Goal: Information Seeking & Learning: Learn about a topic

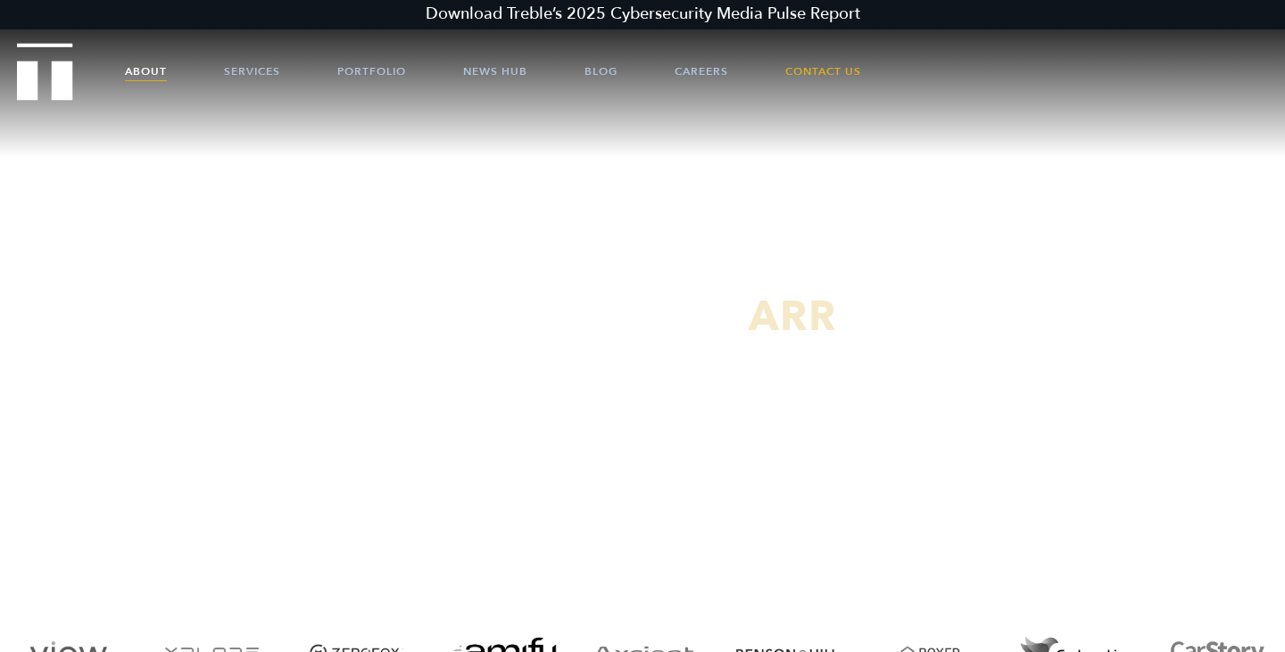
click at [153, 74] on link "About" at bounding box center [146, 72] width 42 height 54
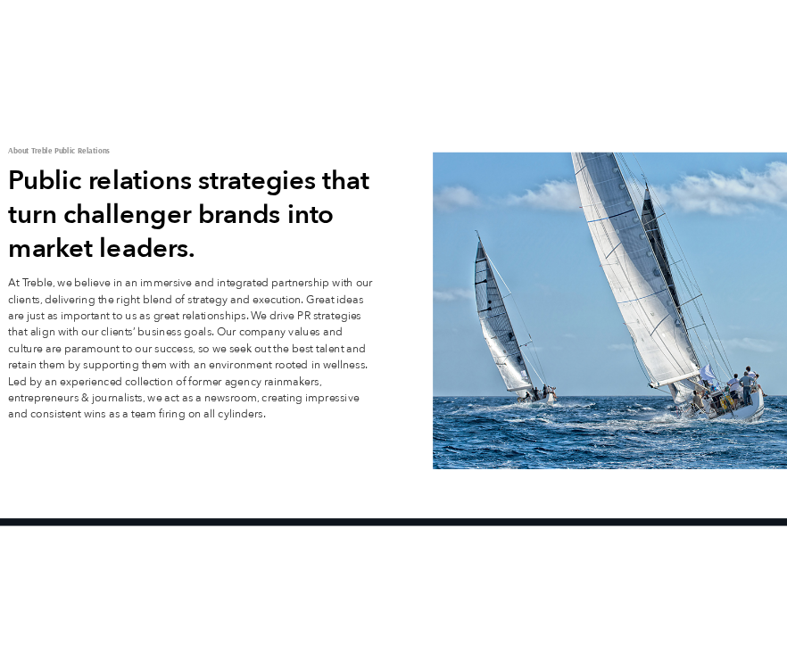
scroll to position [145, 0]
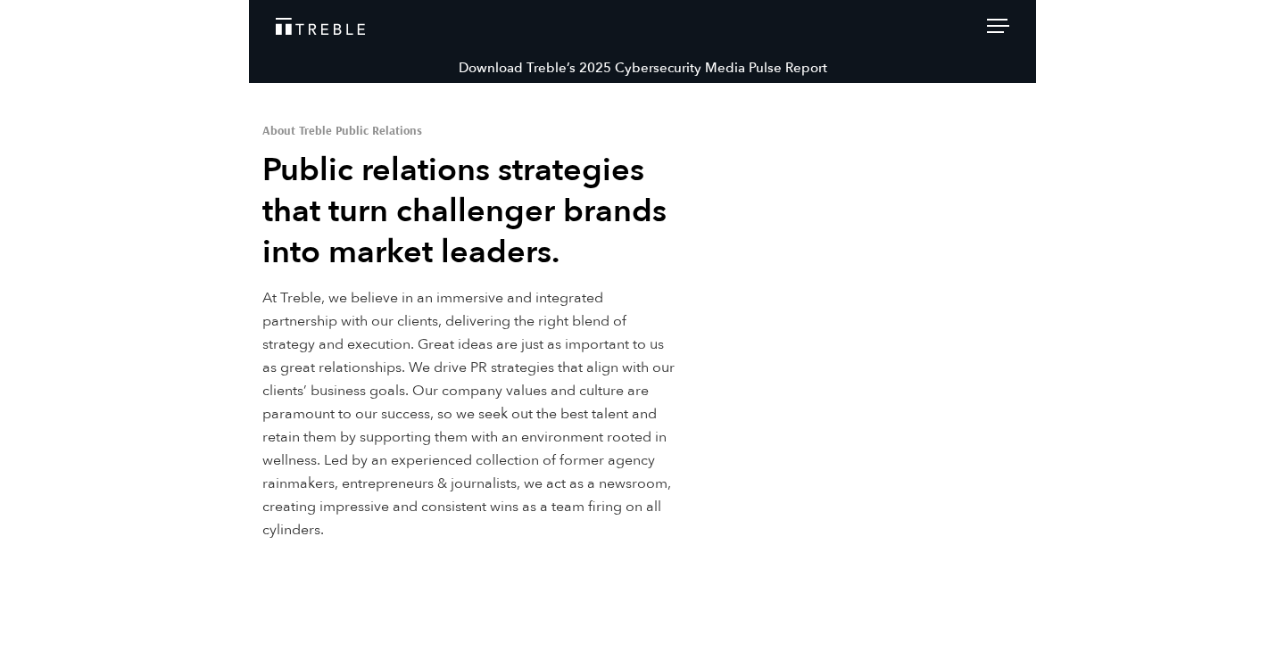
scroll to position [145, 0]
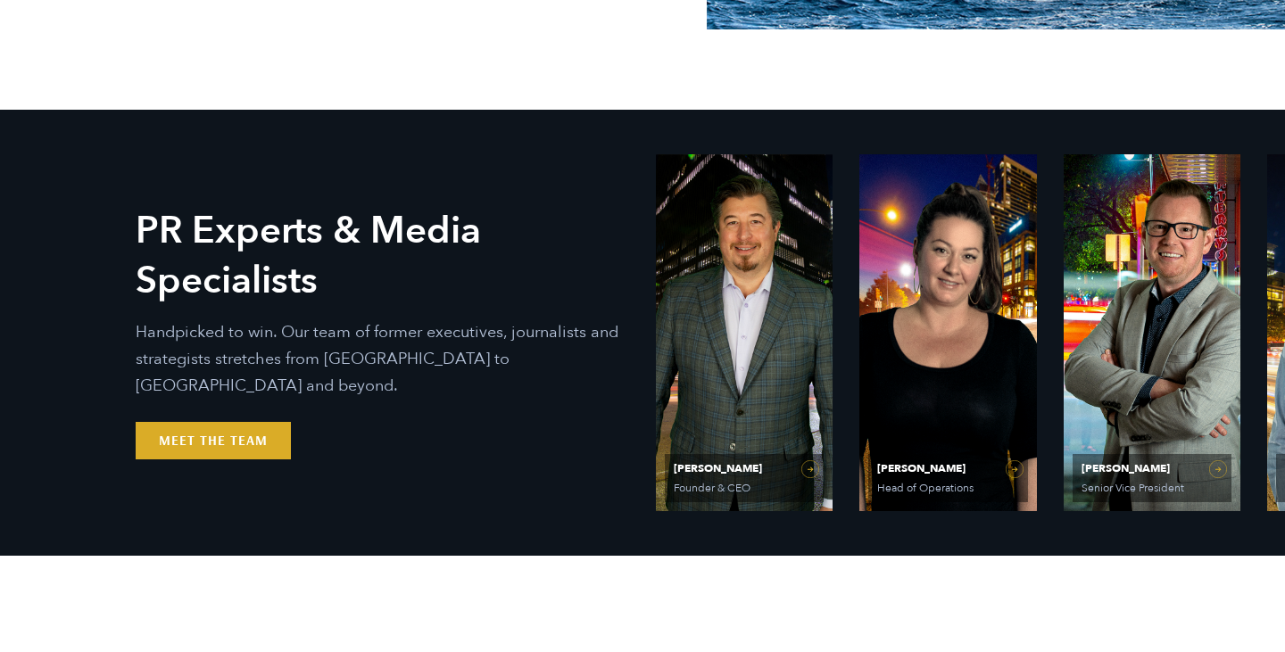
scroll to position [675, 0]
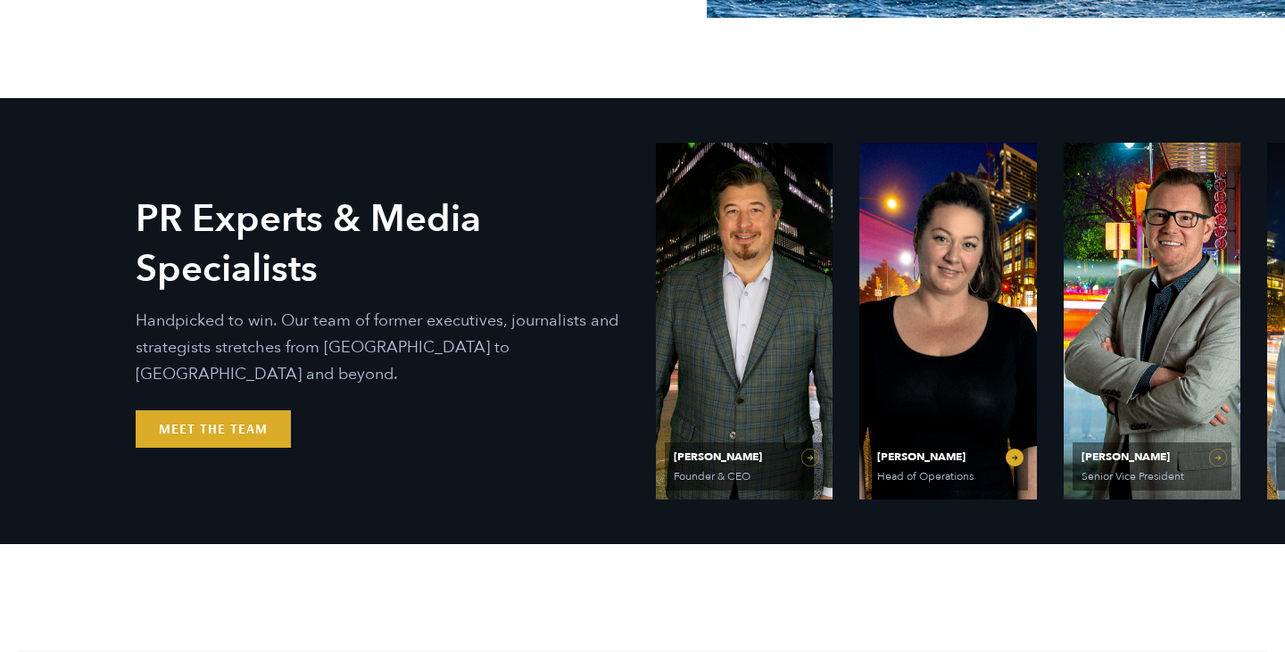
click at [913, 471] on span "Head of Operations" at bounding box center [945, 476] width 137 height 11
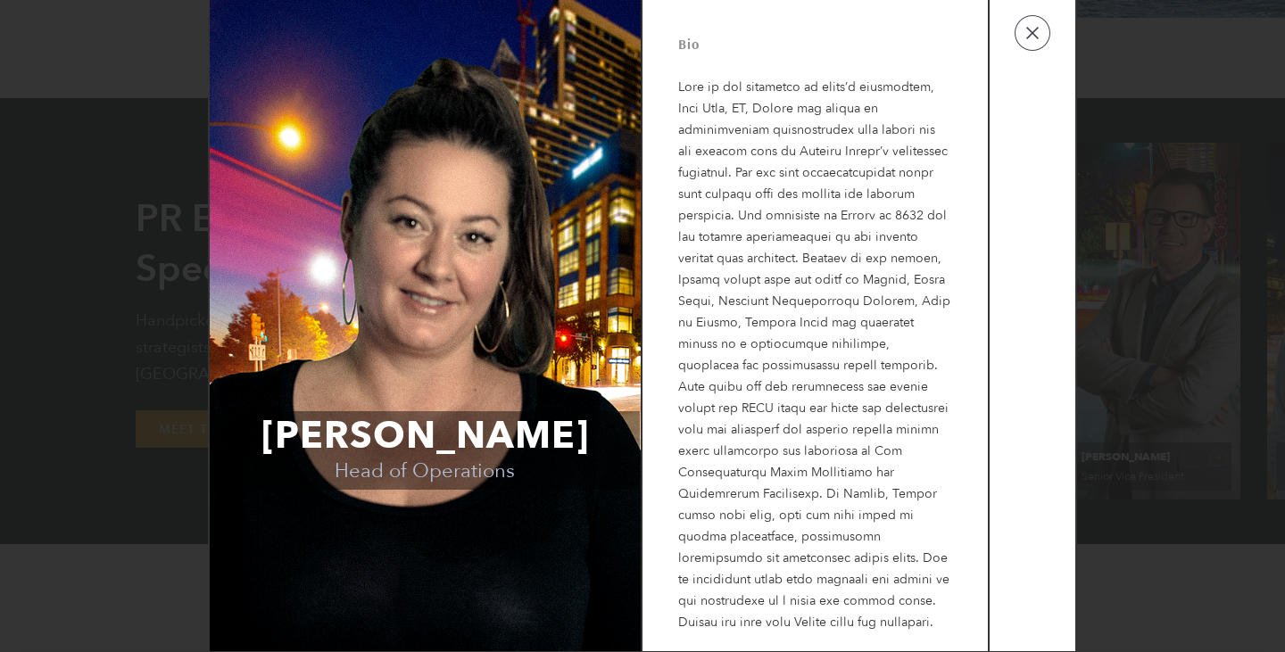
scroll to position [12, 0]
click at [1032, 37] on button "button" at bounding box center [1032, 32] width 36 height 36
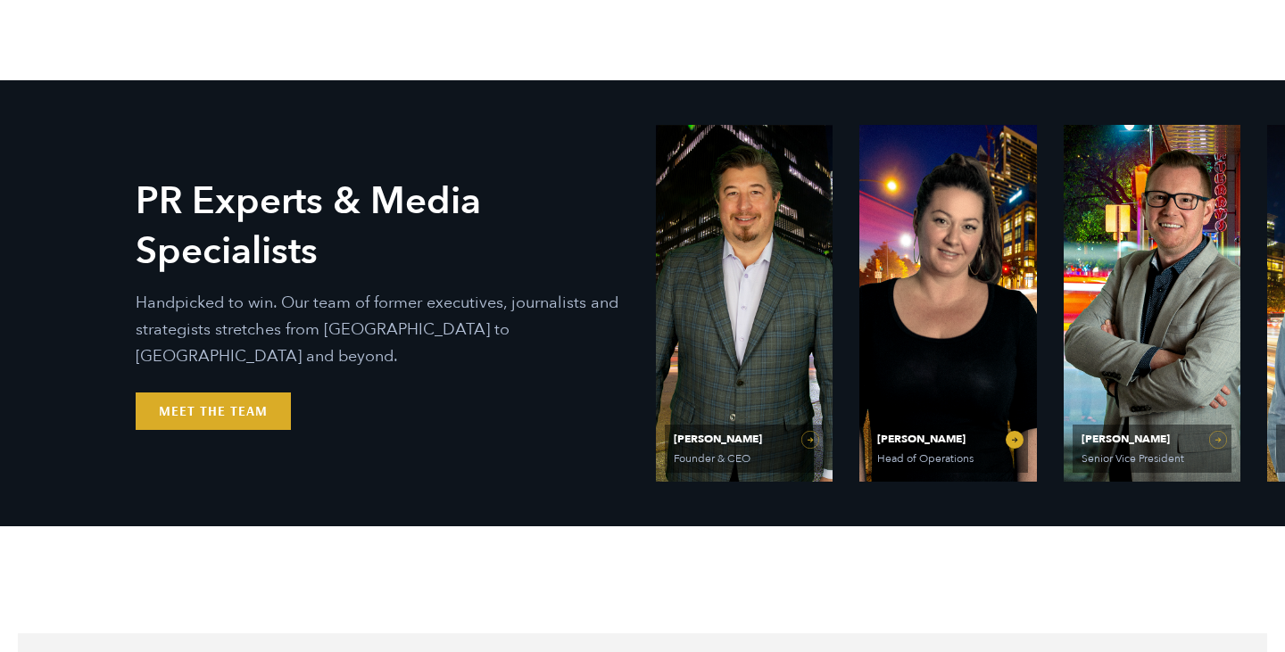
scroll to position [697, 0]
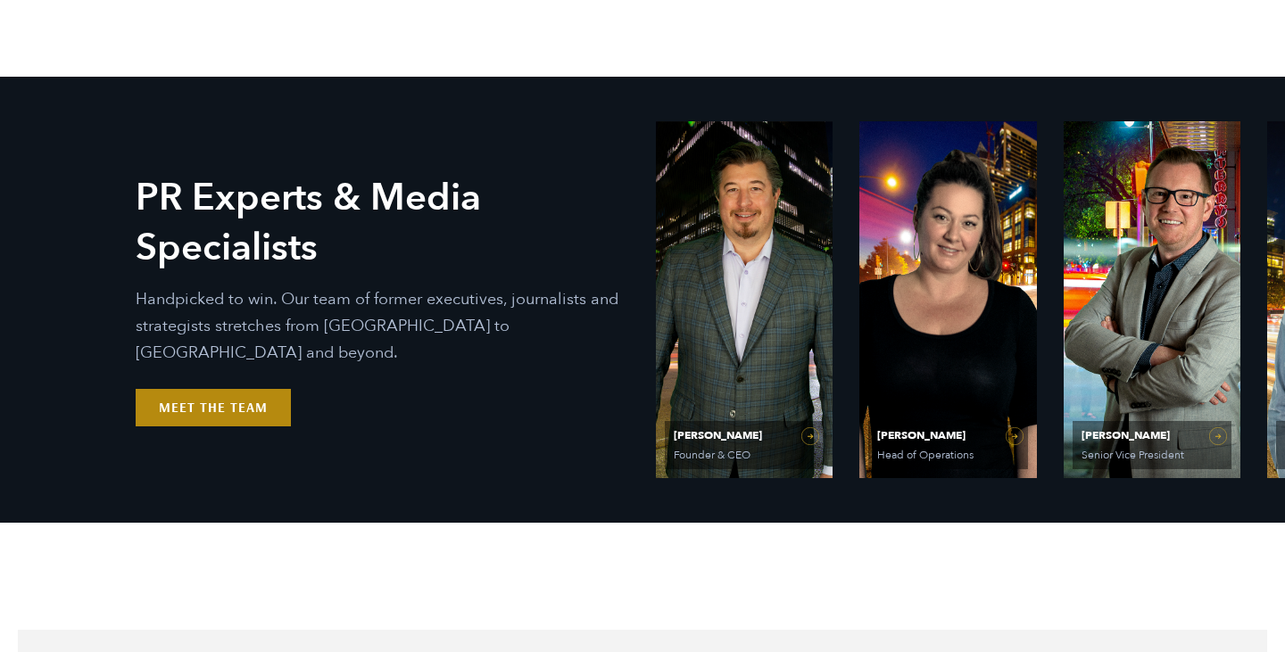
click at [194, 389] on link "Meet the Team" at bounding box center [213, 407] width 155 height 37
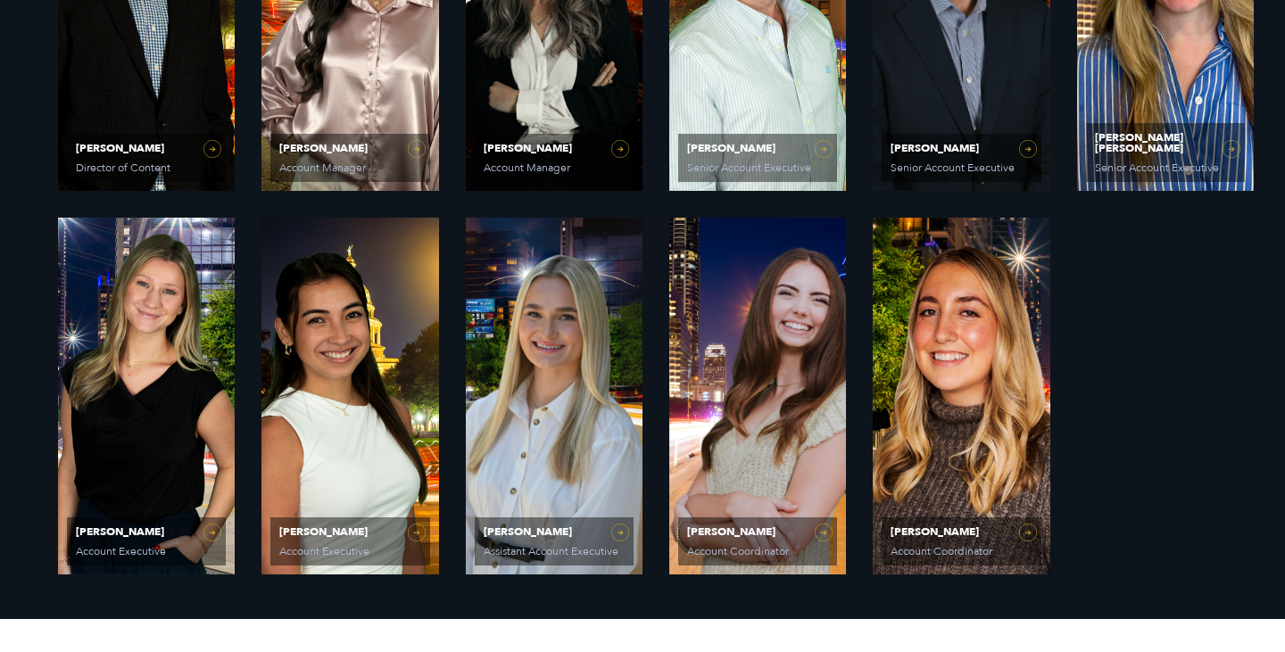
scroll to position [1401, 0]
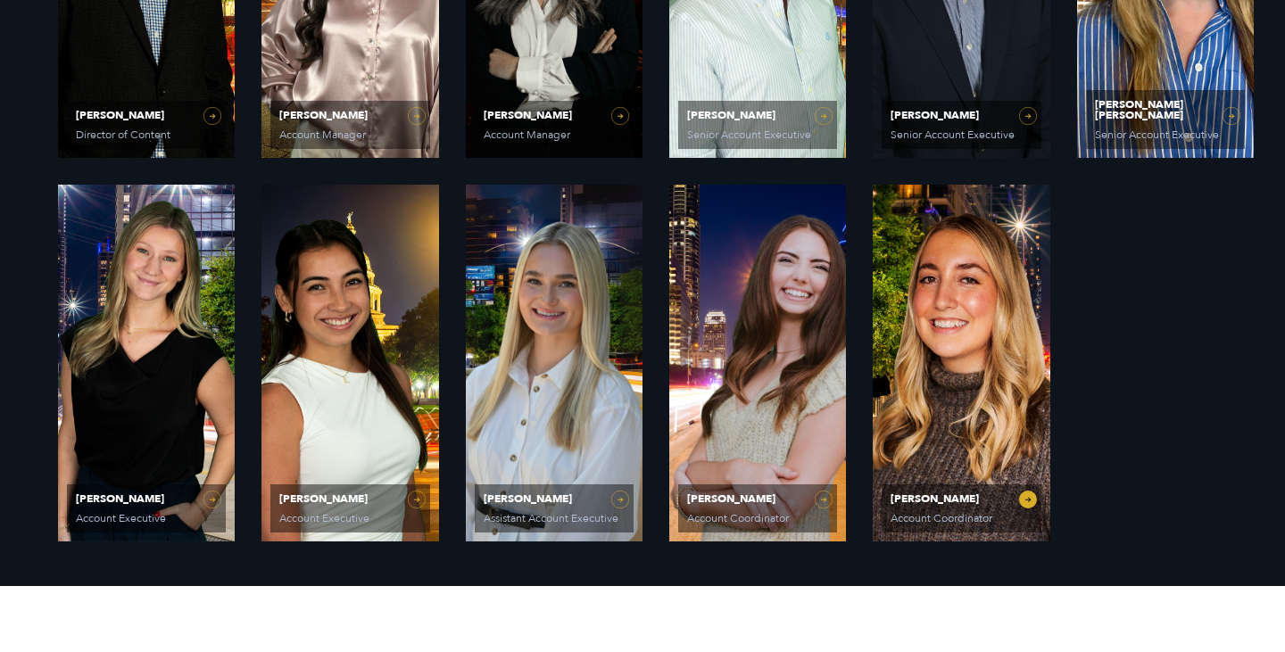
click at [885, 447] on link "Dani Smith Account Coordinator" at bounding box center [960, 363] width 177 height 357
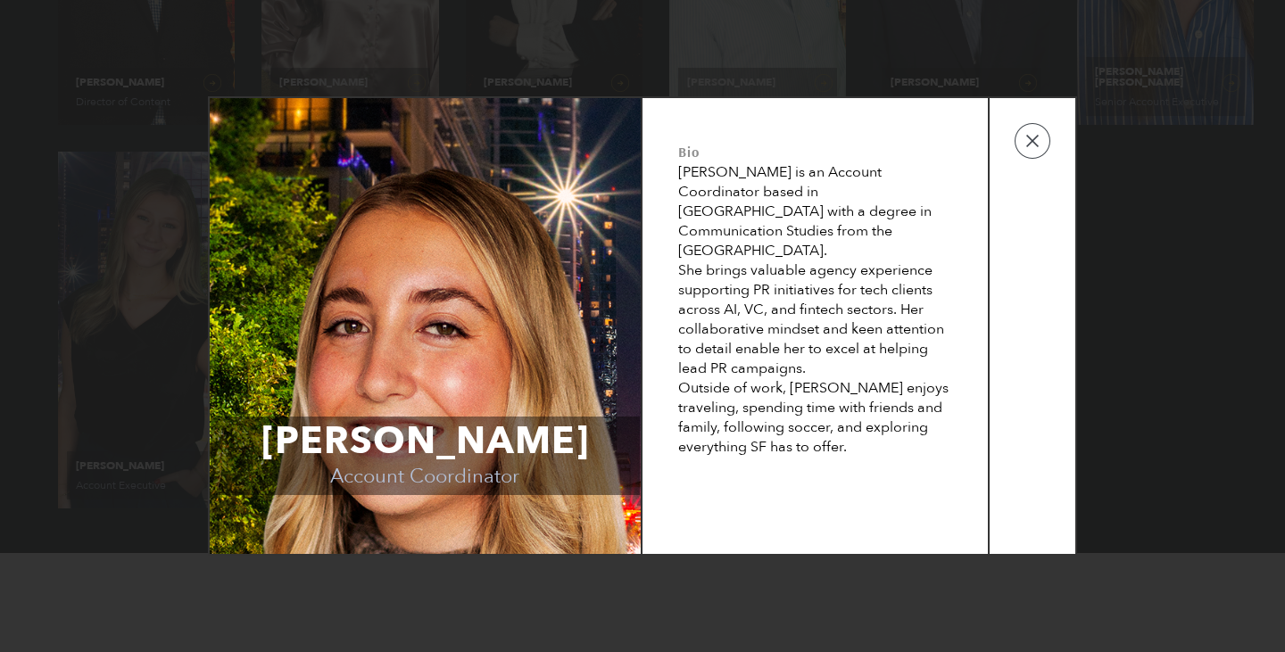
scroll to position [1435, 0]
click at [1030, 145] on button "button" at bounding box center [1032, 141] width 36 height 36
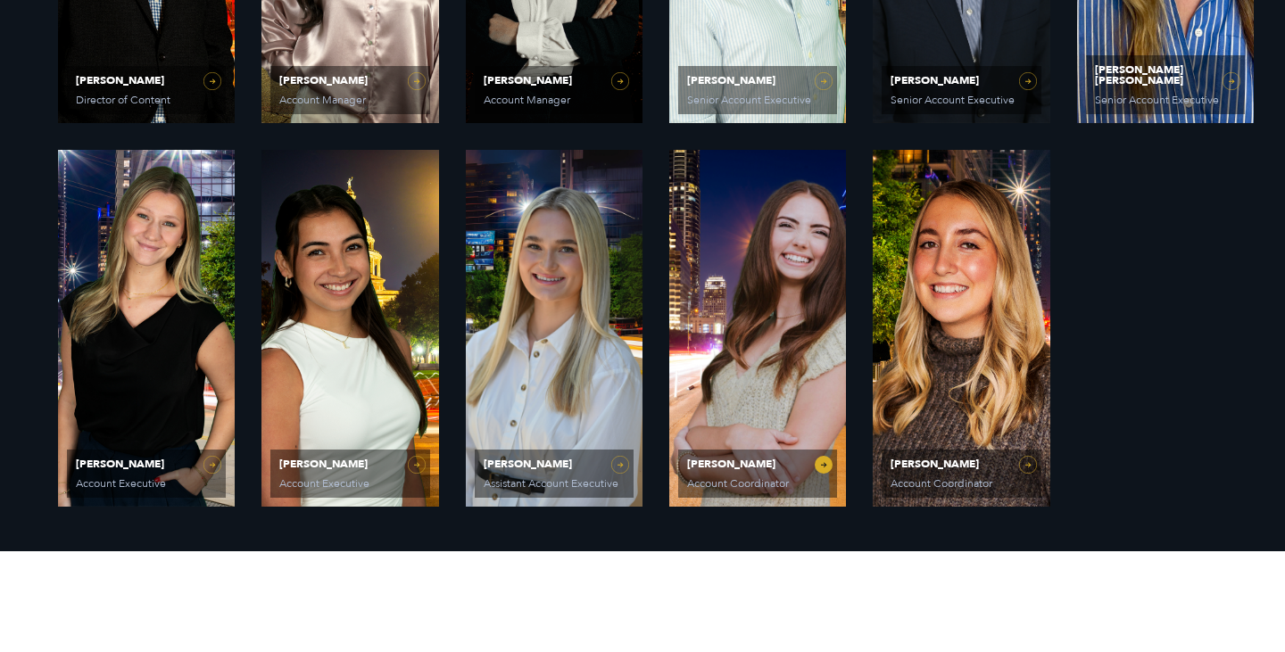
click at [752, 389] on link "Caroline Hafner Account Coordinator" at bounding box center [757, 328] width 177 height 357
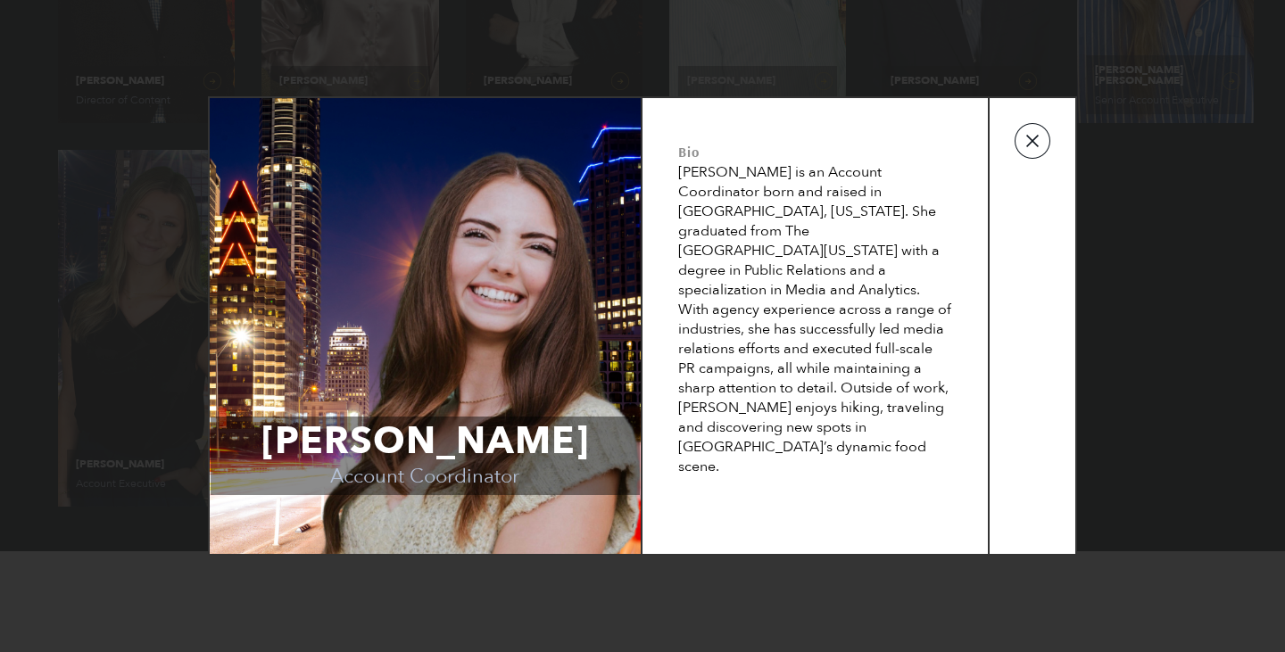
click at [1038, 148] on button "button" at bounding box center [1032, 141] width 36 height 36
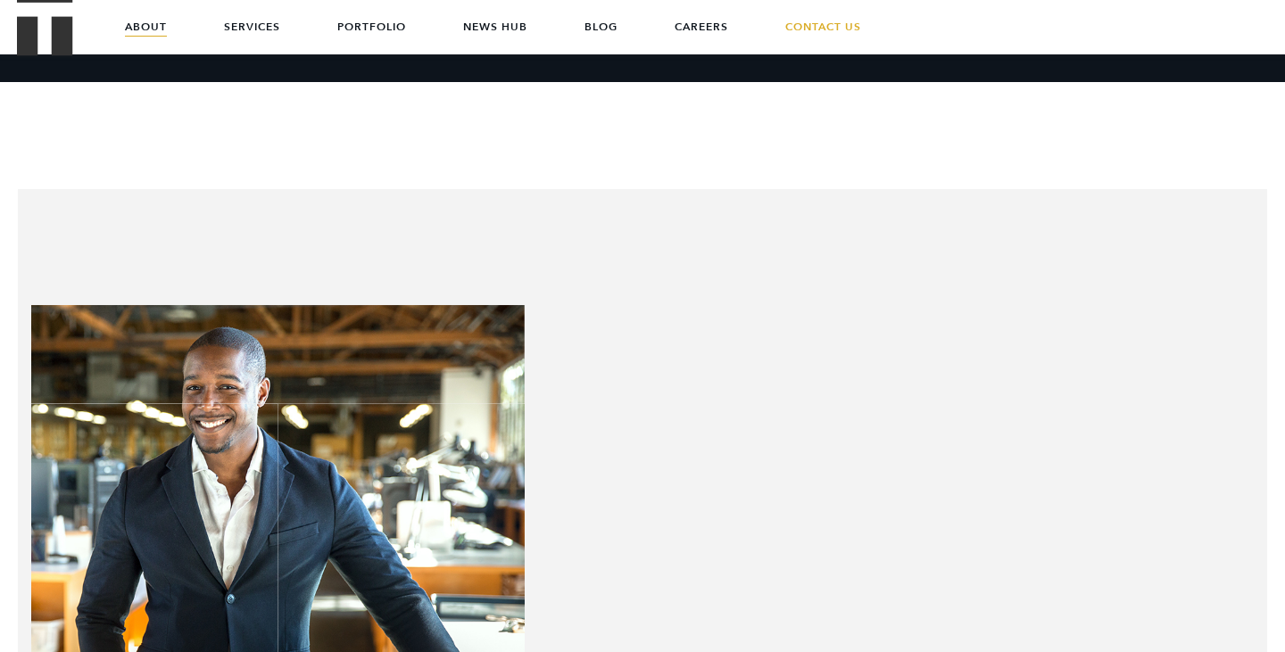
scroll to position [0, 0]
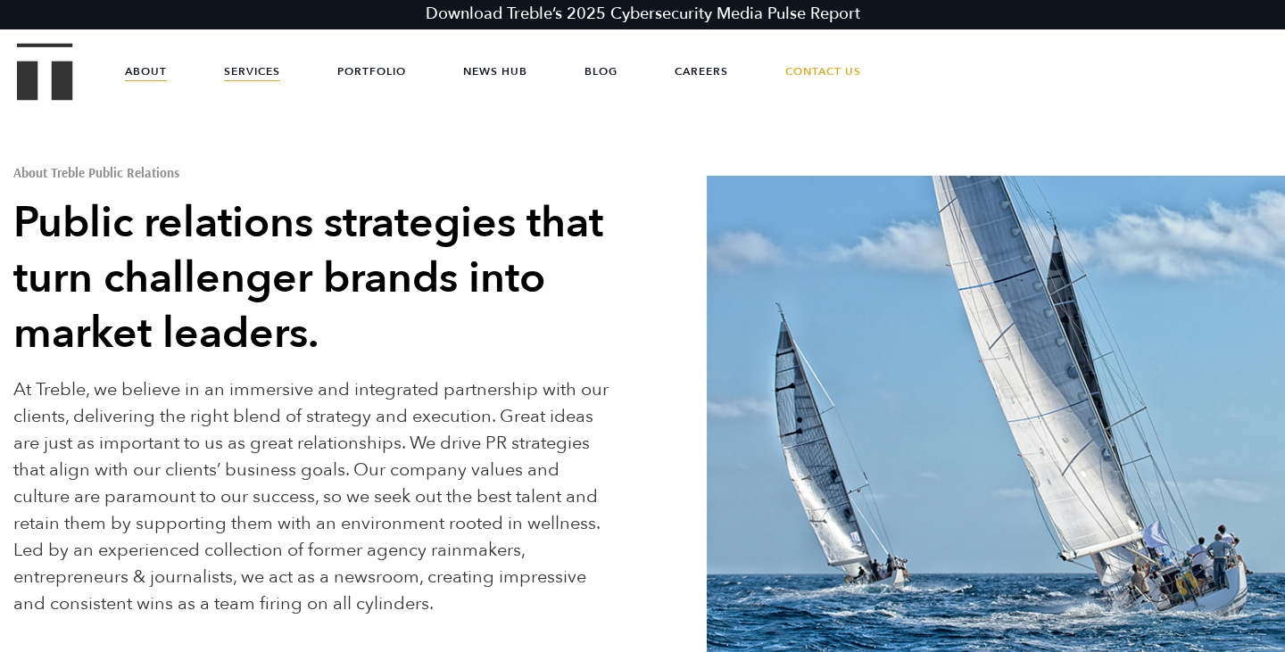
click at [269, 64] on link "Services" at bounding box center [252, 72] width 56 height 54
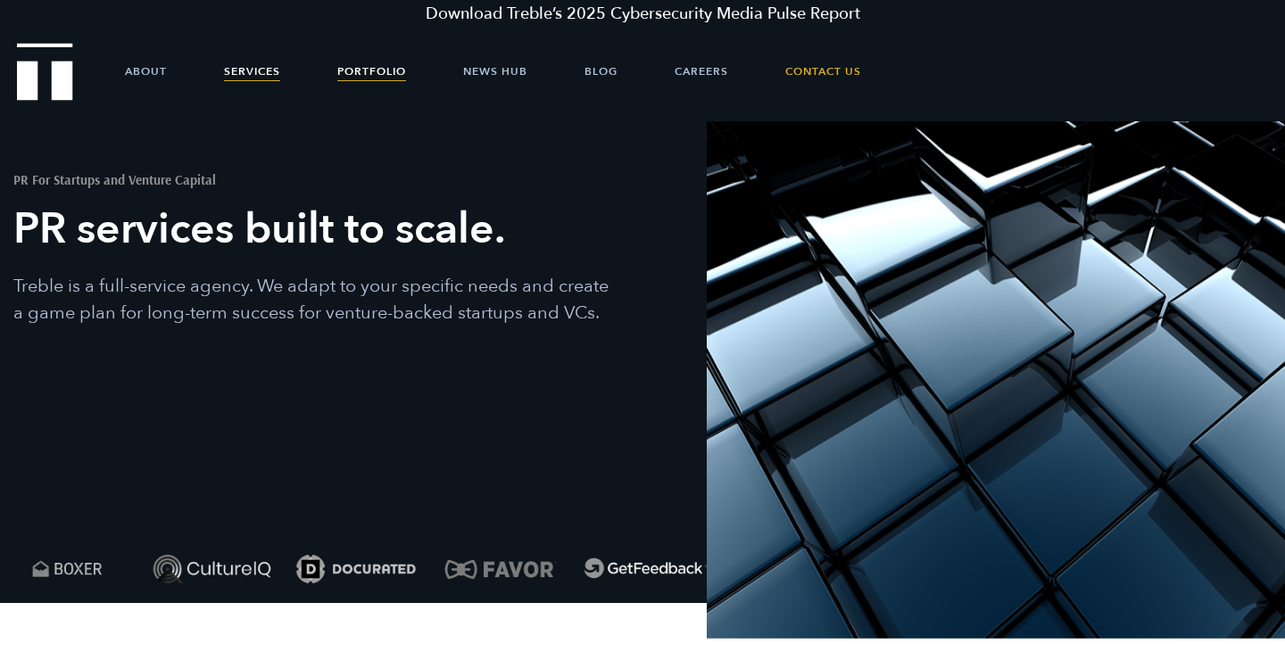
click at [368, 68] on link "Portfolio" at bounding box center [371, 72] width 69 height 54
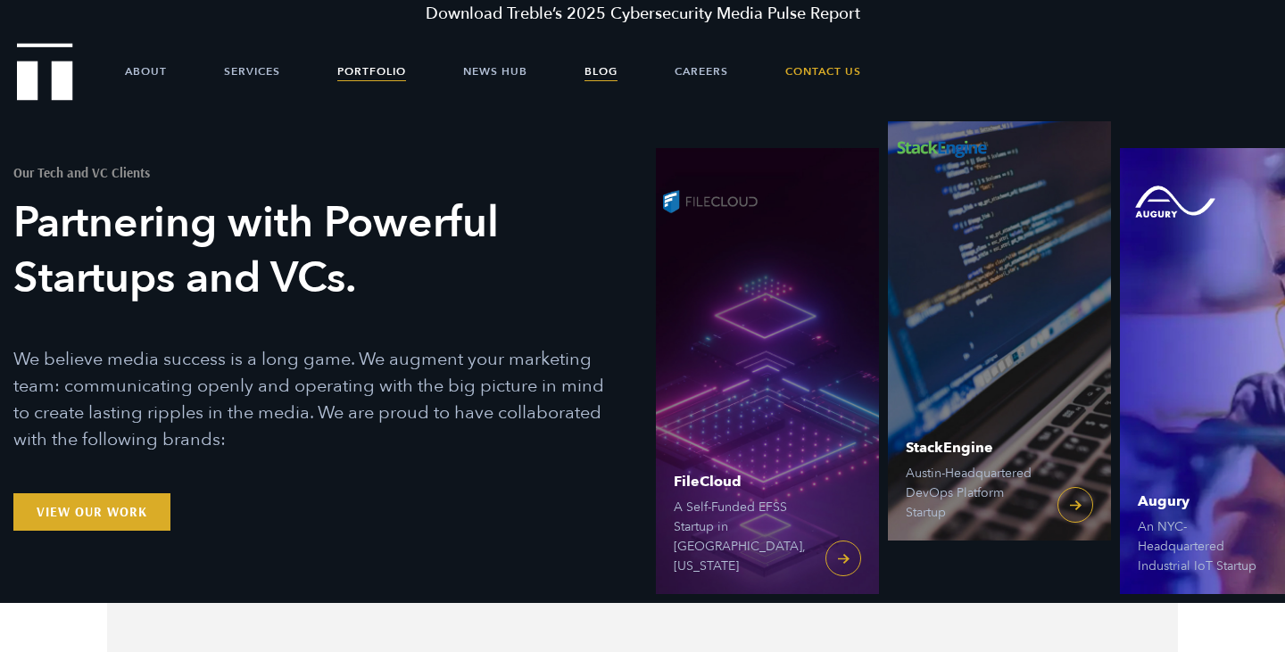
click at [609, 62] on link "Blog" at bounding box center [600, 72] width 33 height 54
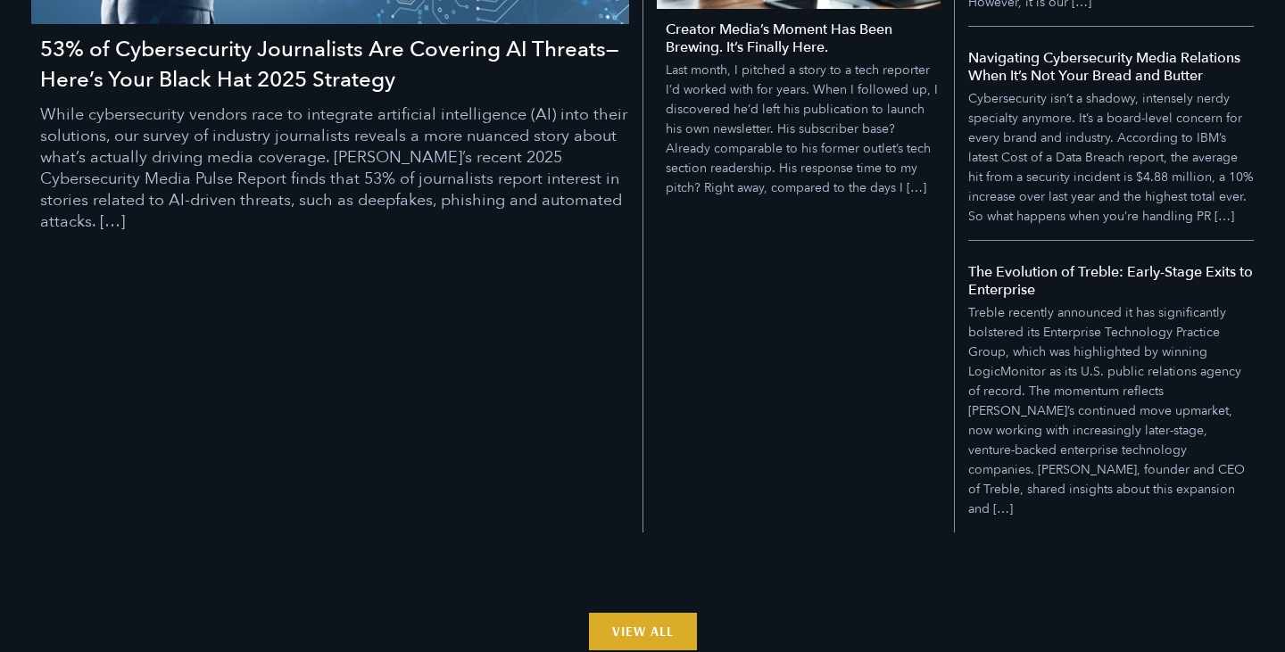
scroll to position [2088, 0]
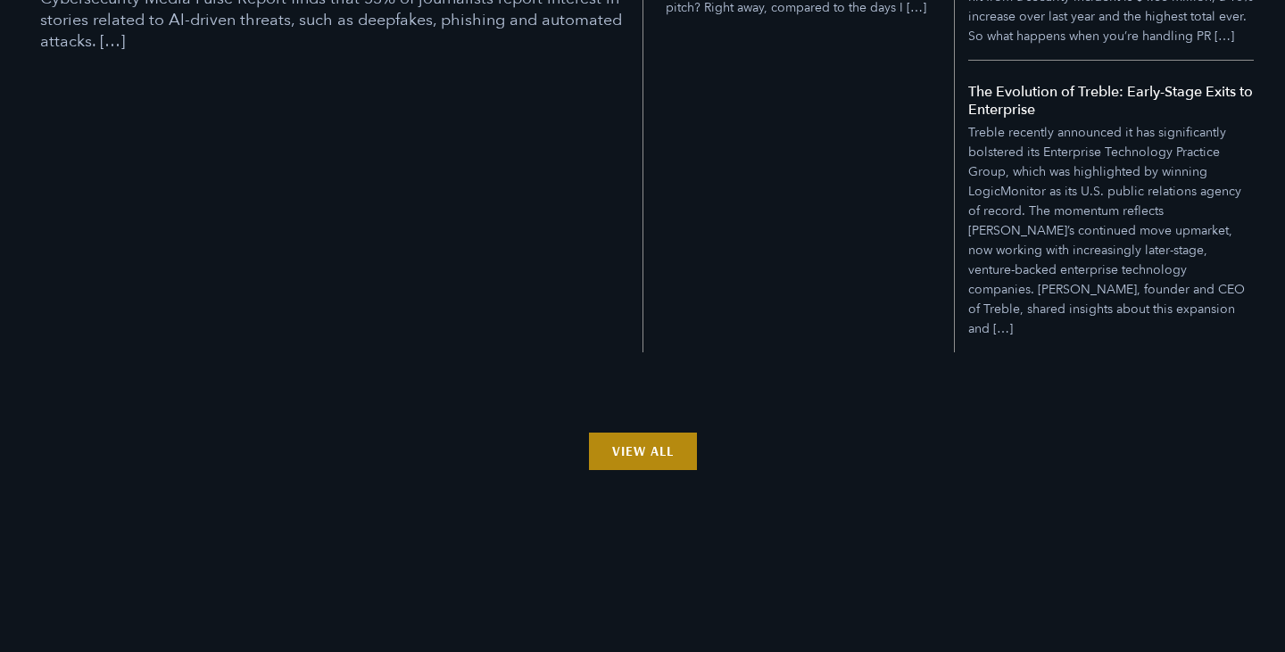
click at [685, 433] on link "View All" at bounding box center [643, 451] width 108 height 37
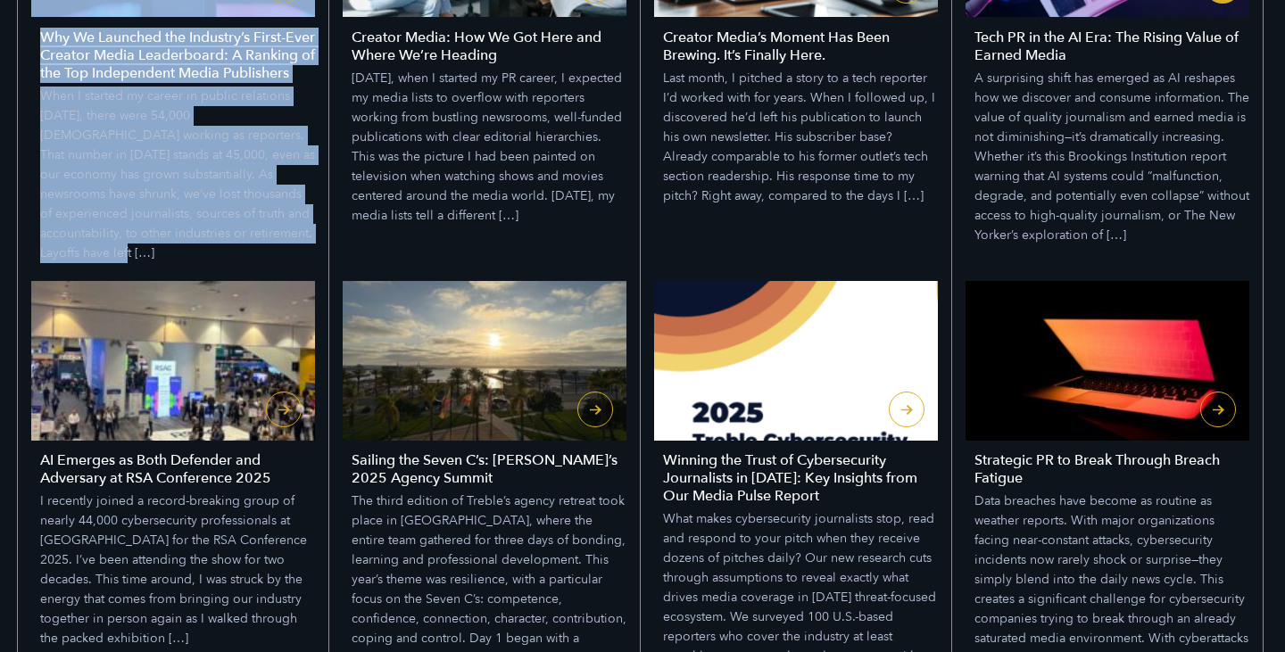
scroll to position [1044, 0]
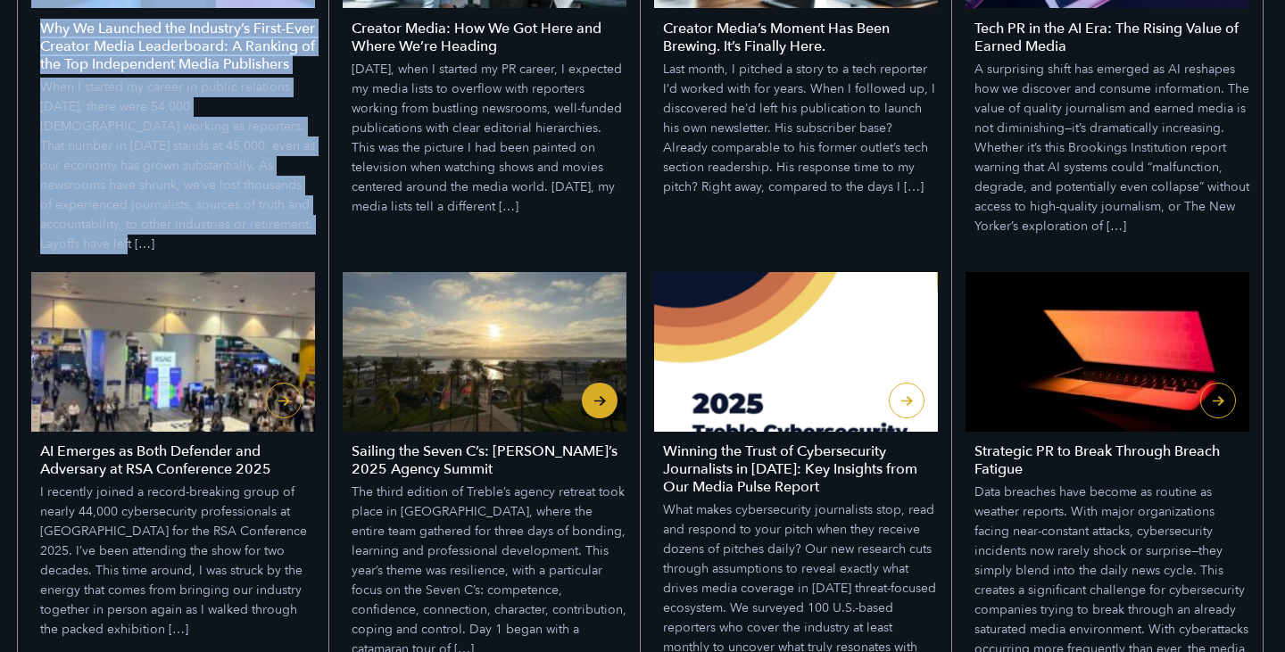
click at [556, 443] on h4 "Sailing the Seven C’s: Treble’s 2025 Agency Summit" at bounding box center [488, 460] width 275 height 36
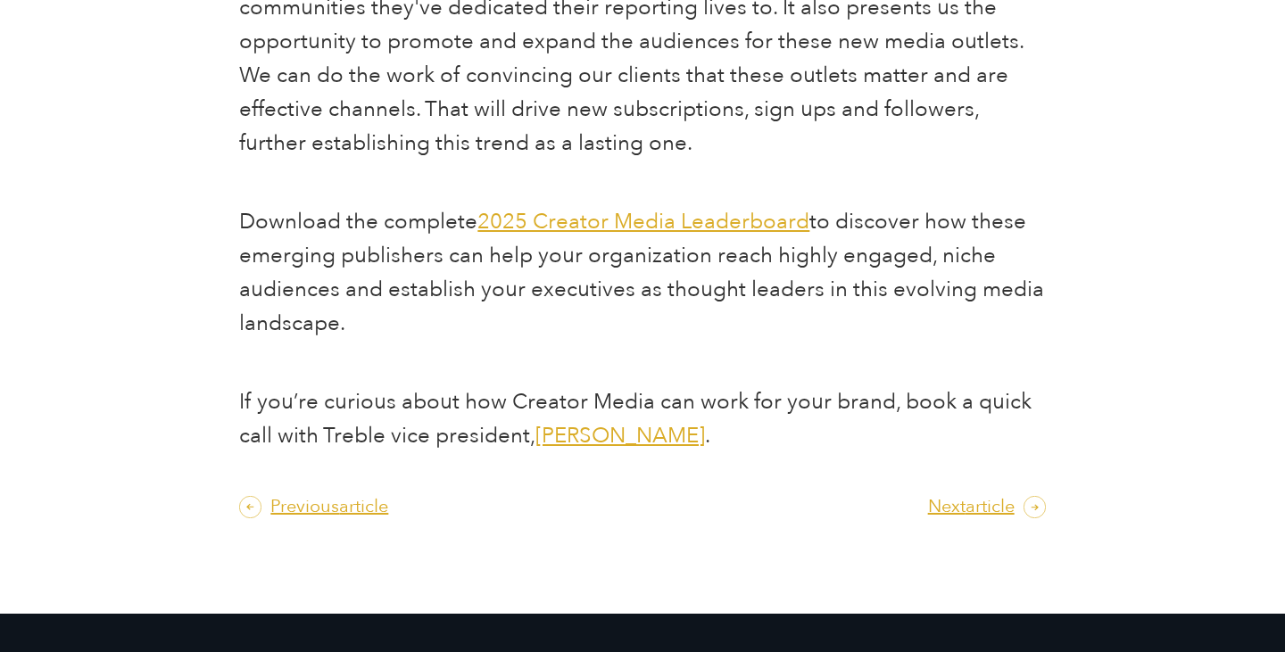
scroll to position [2487, 0]
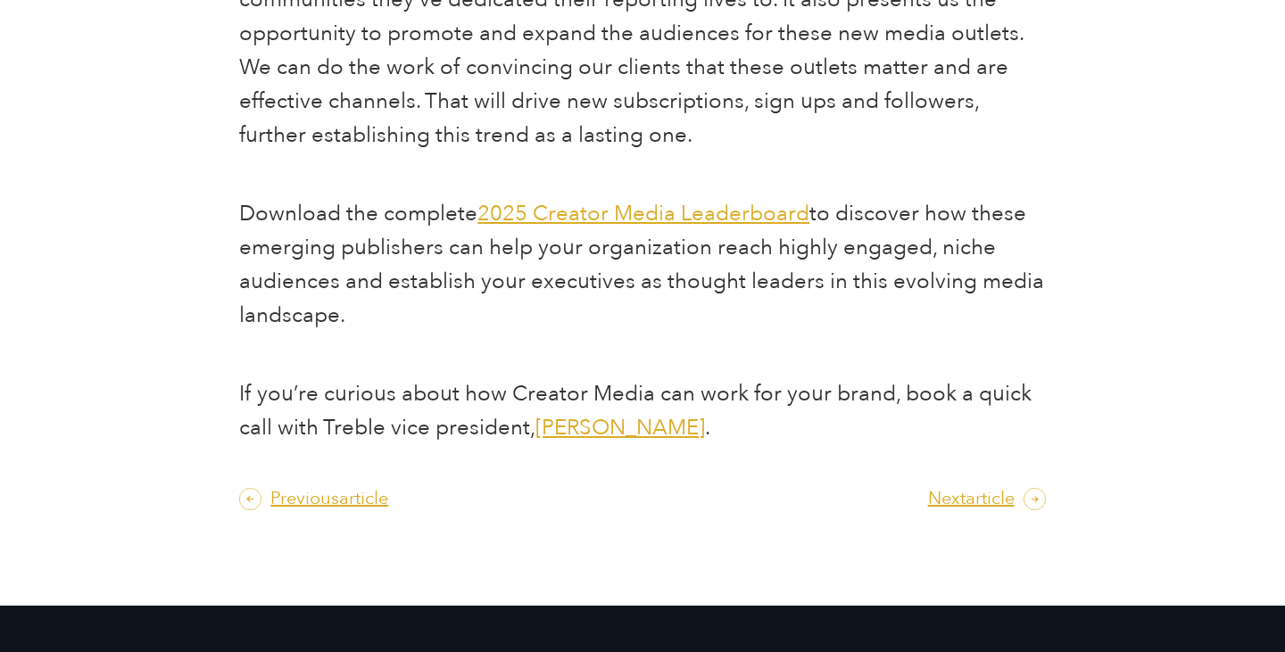
click at [762, 215] on span "2025 Creator Media Leaderboard" at bounding box center [643, 213] width 332 height 29
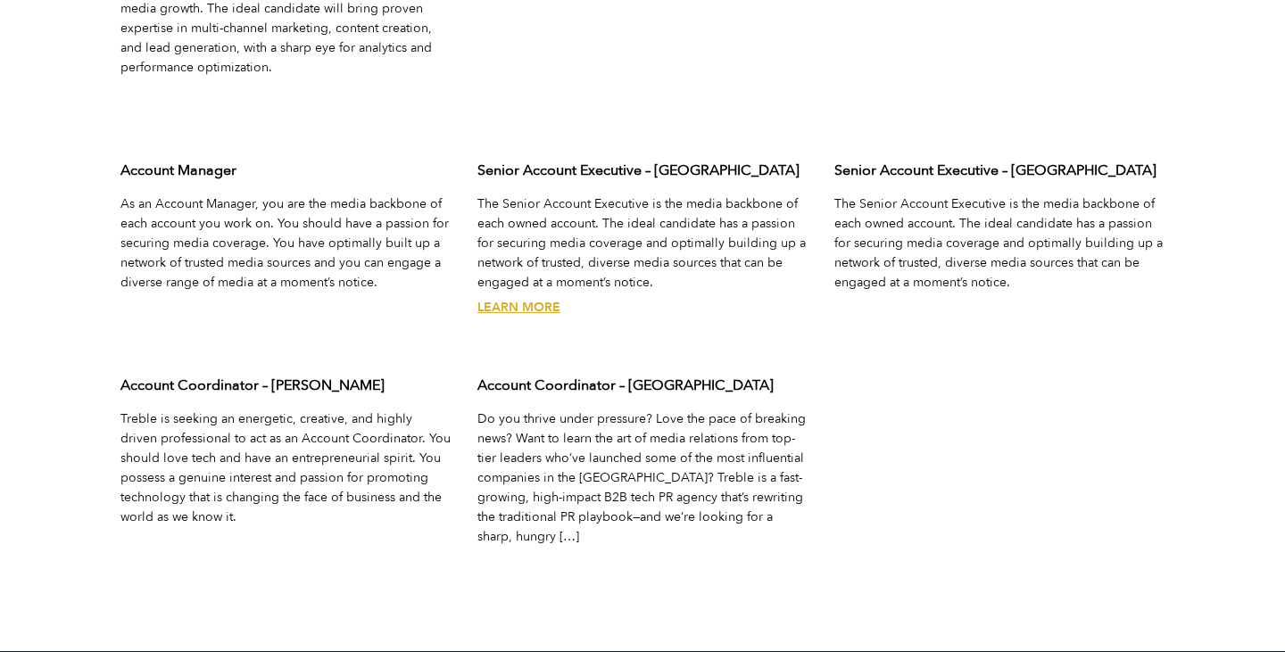
scroll to position [5923, 0]
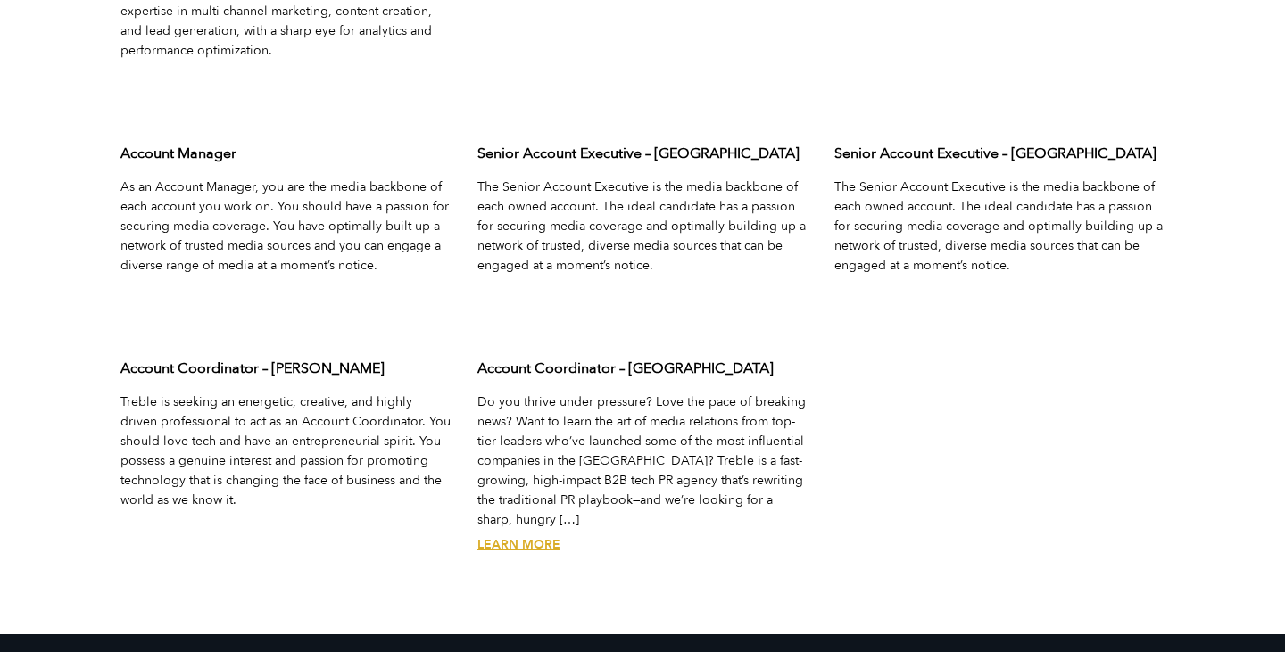
click at [528, 536] on link "Learn More" at bounding box center [518, 544] width 83 height 17
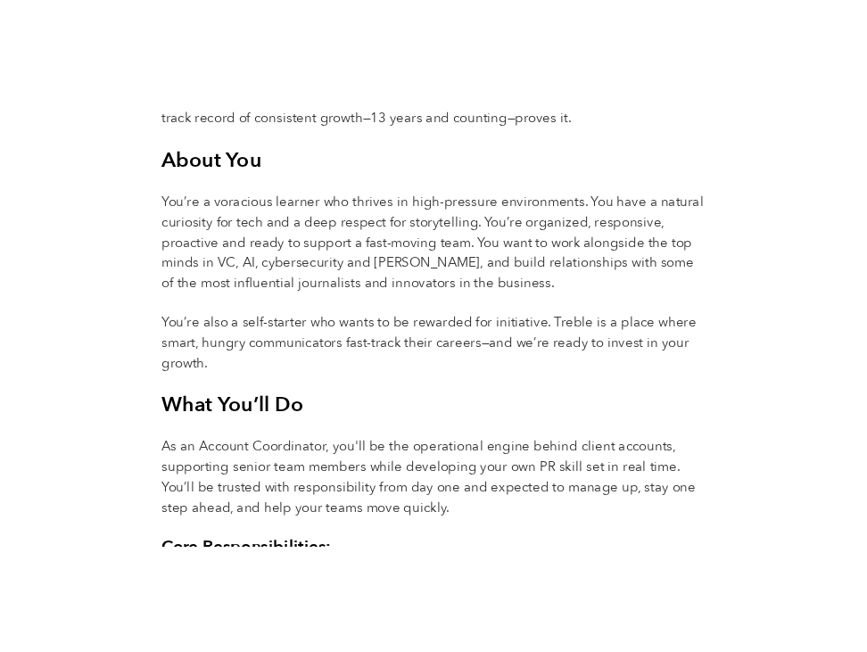
scroll to position [1054, 0]
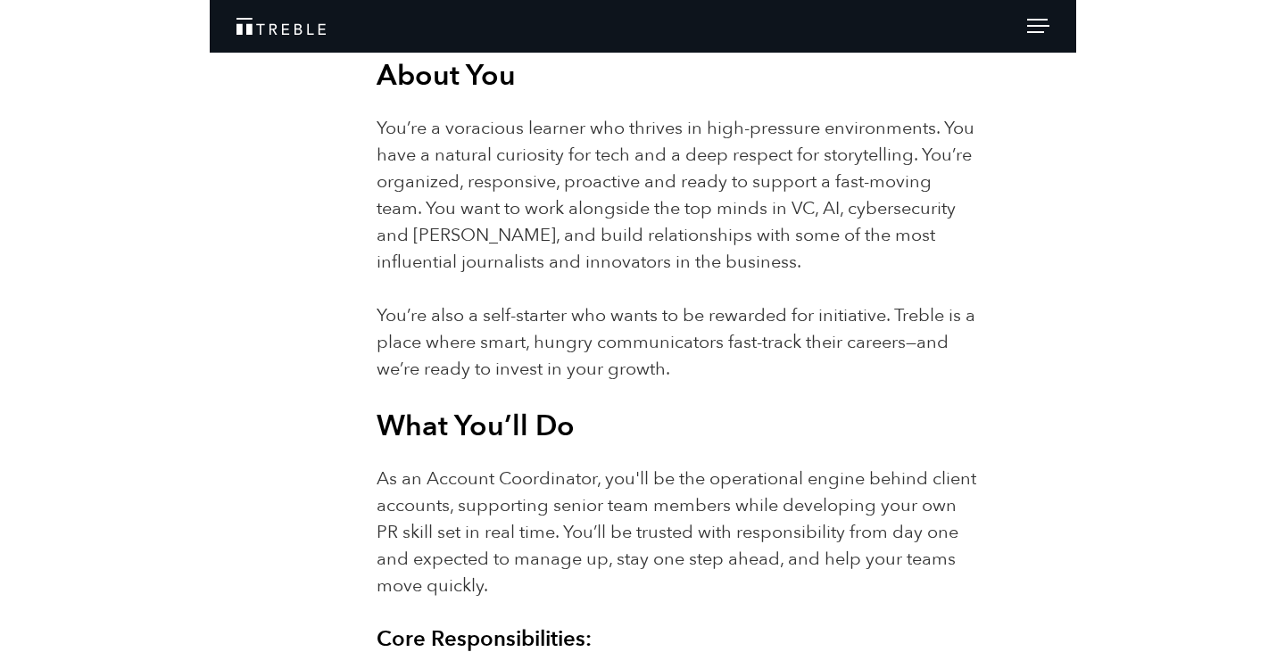
scroll to position [992, 0]
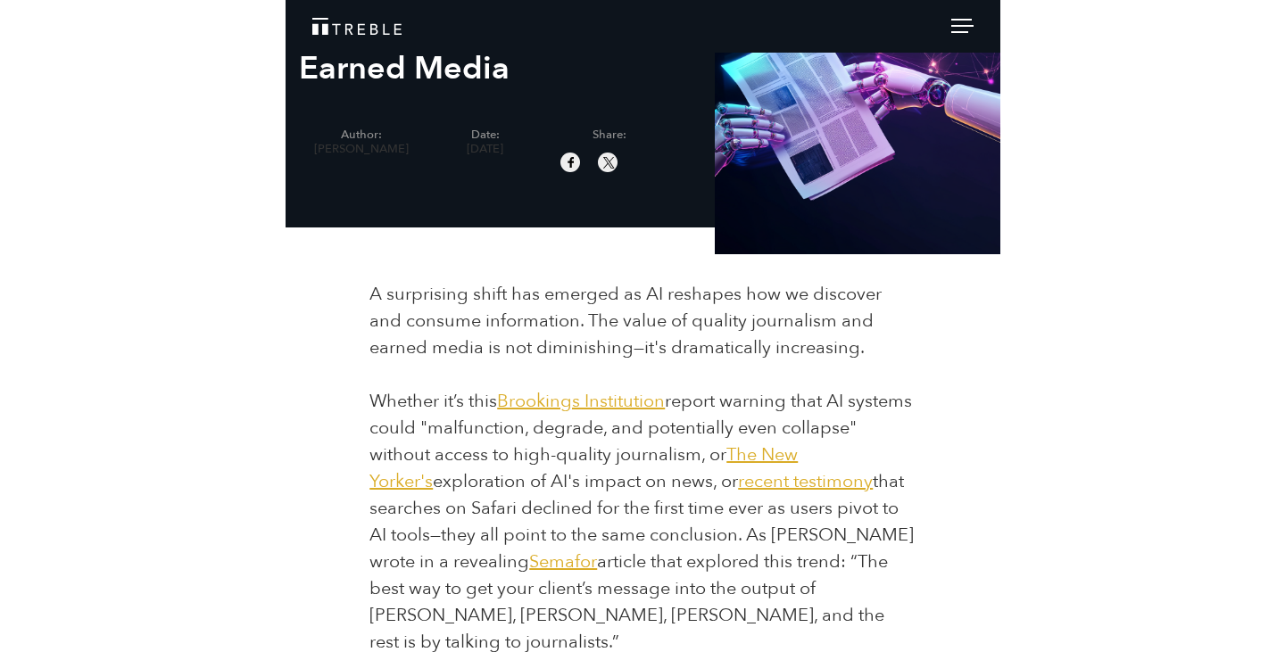
scroll to position [185, 0]
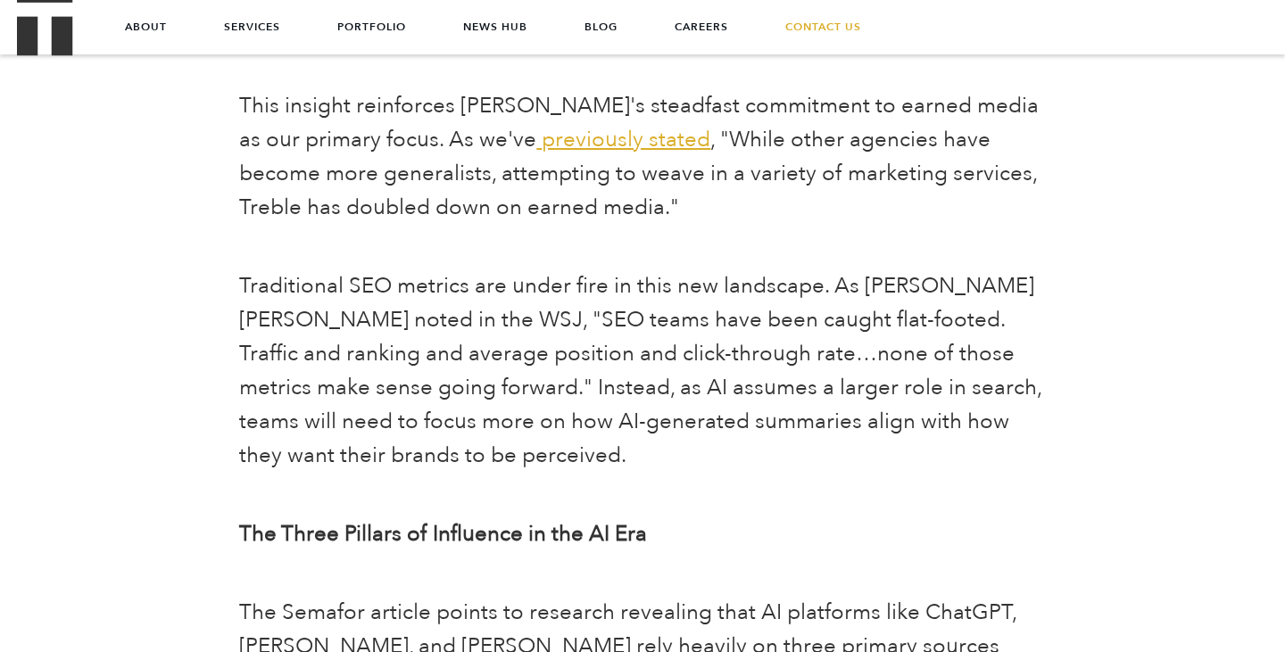
scroll to position [1905, 0]
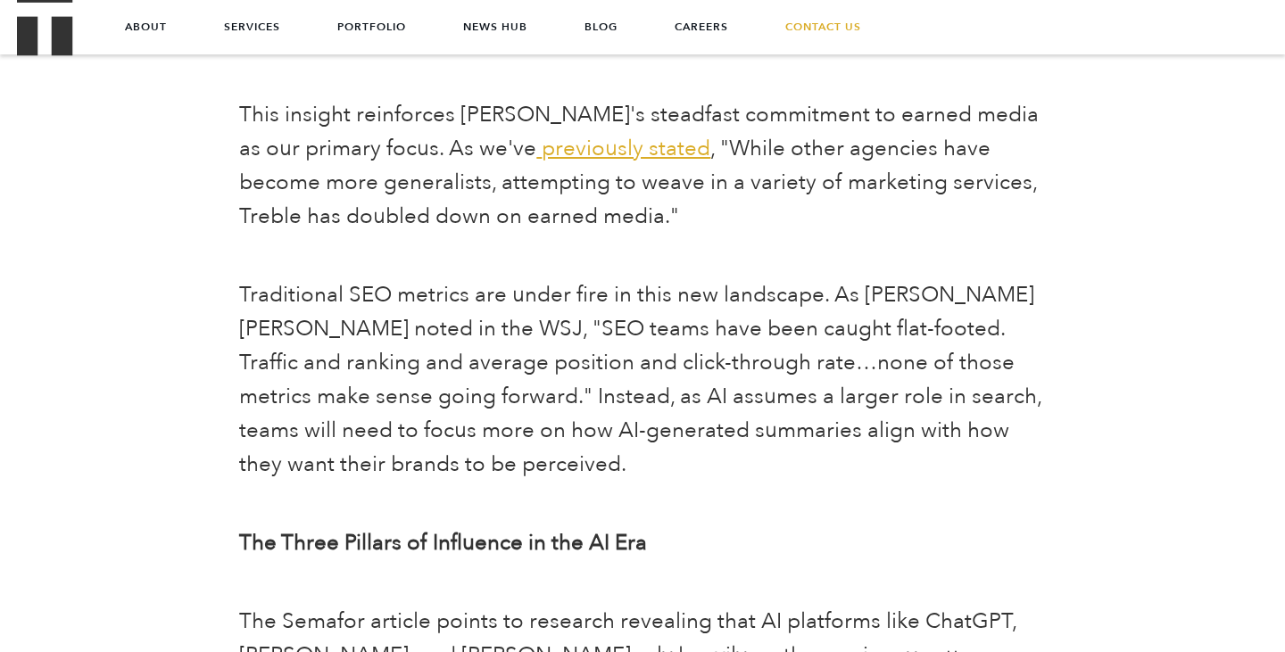
click at [818, 197] on p "This insight reinforces Treble's steadfast commitment to earned media as our pr…" at bounding box center [642, 166] width 806 height 136
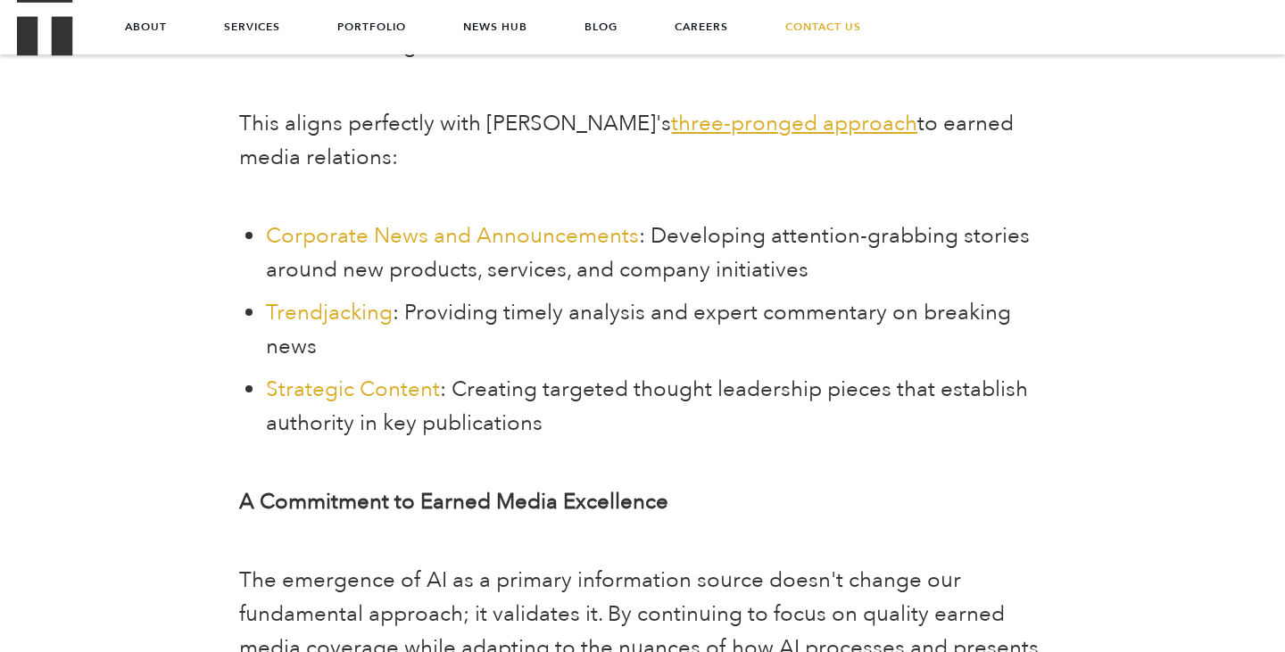
scroll to position [2776, 0]
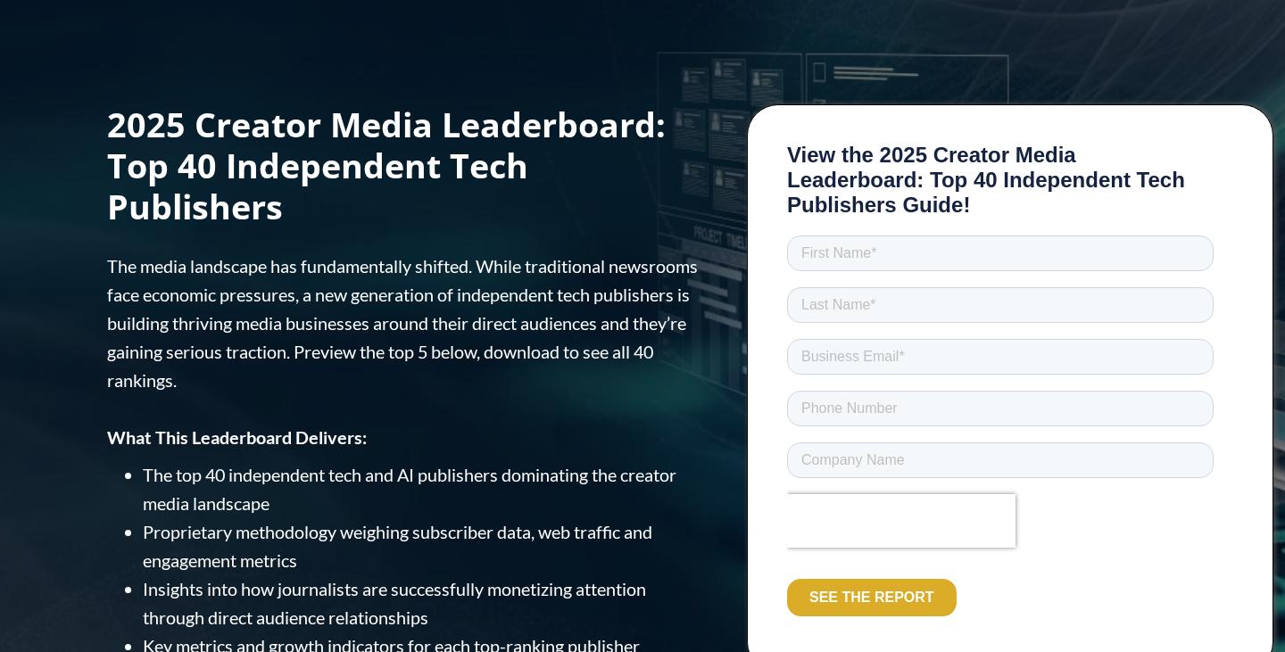
scroll to position [5, 0]
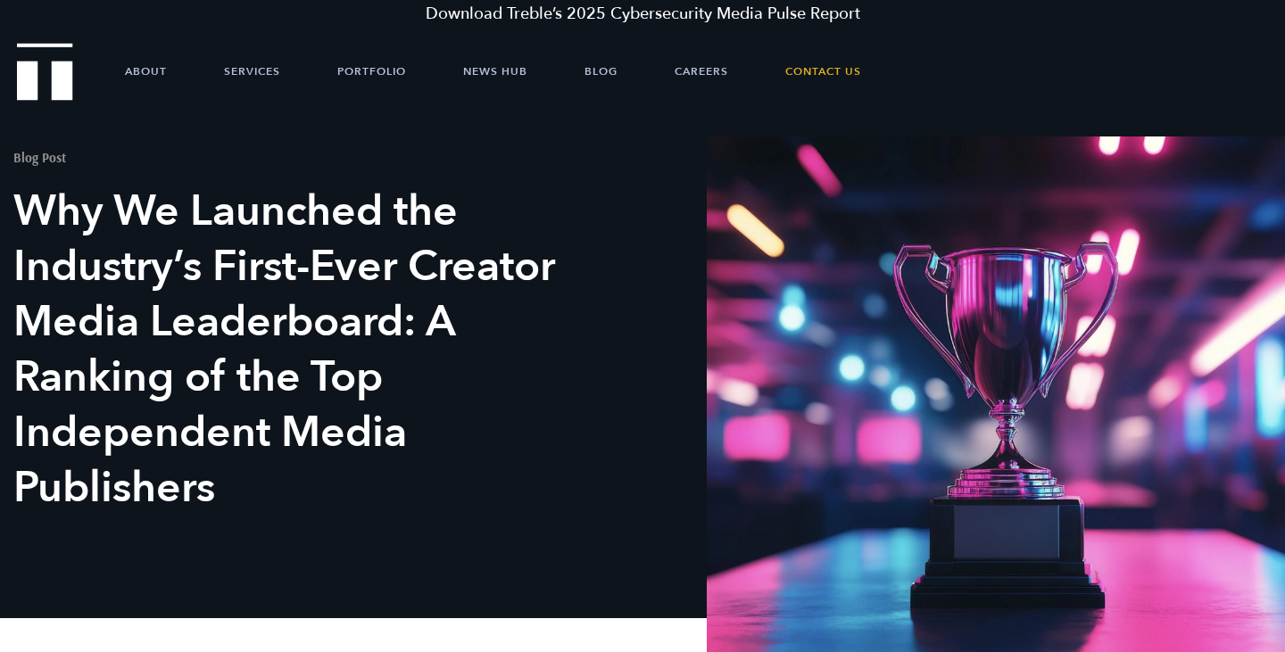
click at [875, 345] on span at bounding box center [996, 394] width 578 height 517
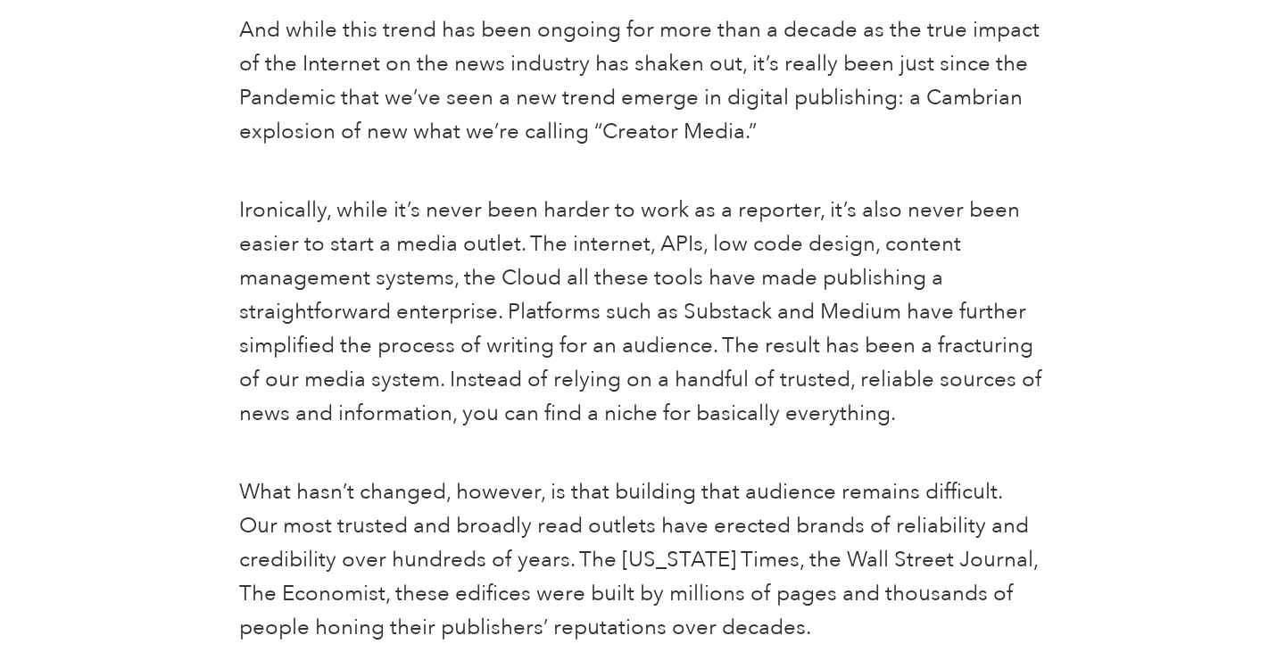
scroll to position [1006, 0]
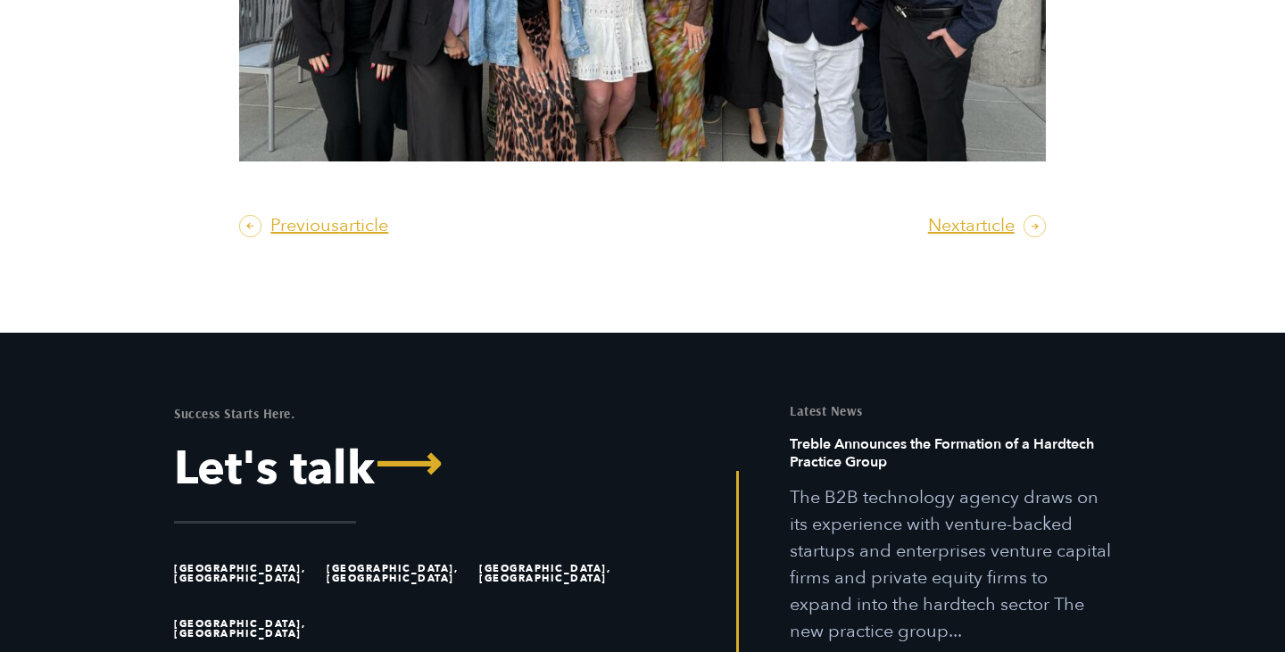
scroll to position [6575, 0]
